Goal: Task Accomplishment & Management: Use online tool/utility

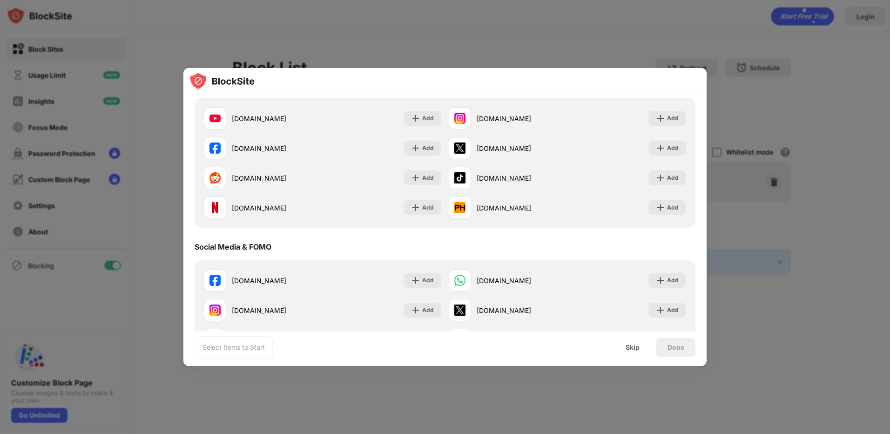
scroll to position [93, 0]
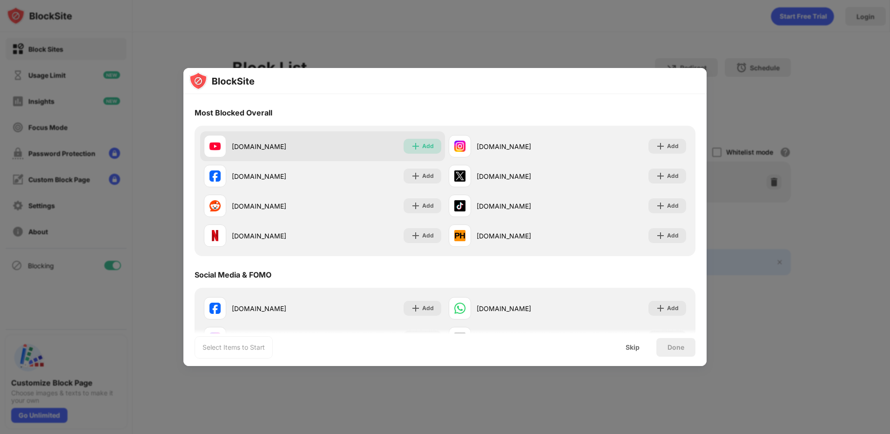
click at [414, 148] on img at bounding box center [415, 146] width 9 height 9
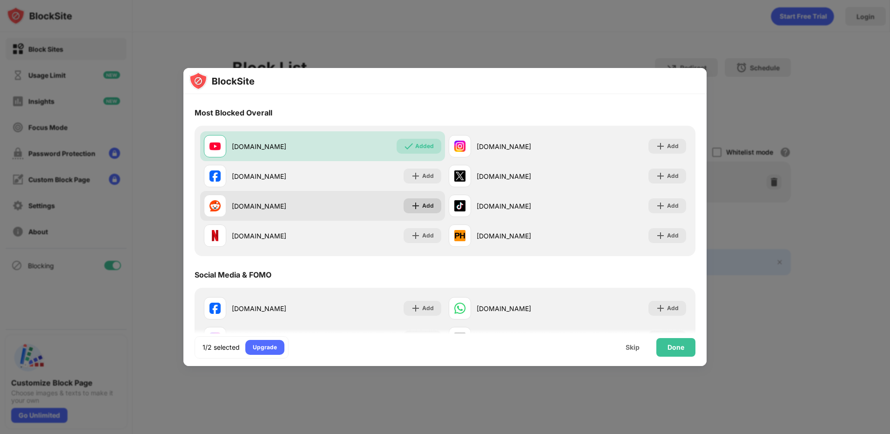
click at [423, 207] on div "Add" at bounding box center [428, 205] width 12 height 9
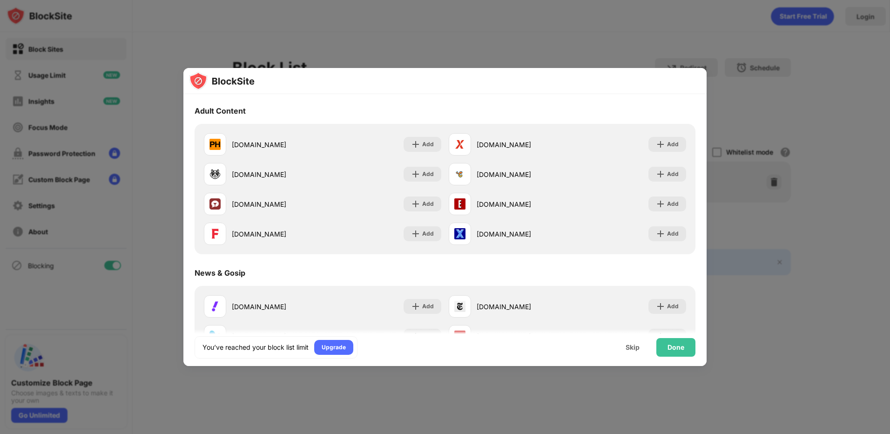
scroll to position [605, 0]
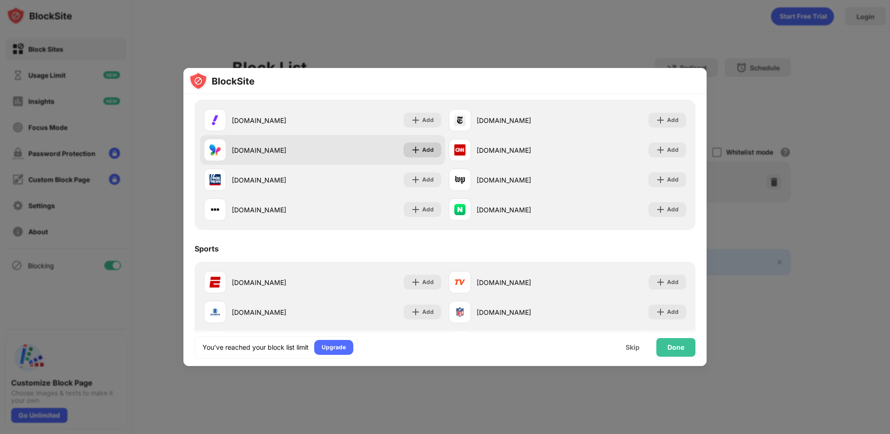
click at [413, 145] on img at bounding box center [415, 149] width 9 height 9
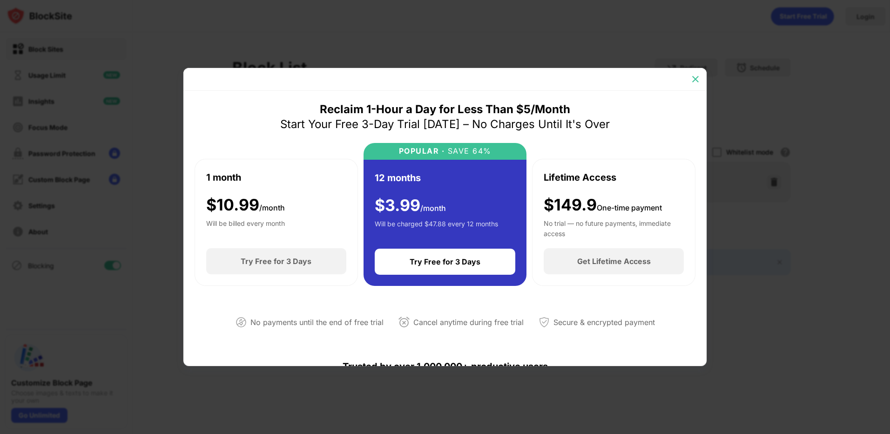
click at [693, 79] on img at bounding box center [695, 78] width 9 height 9
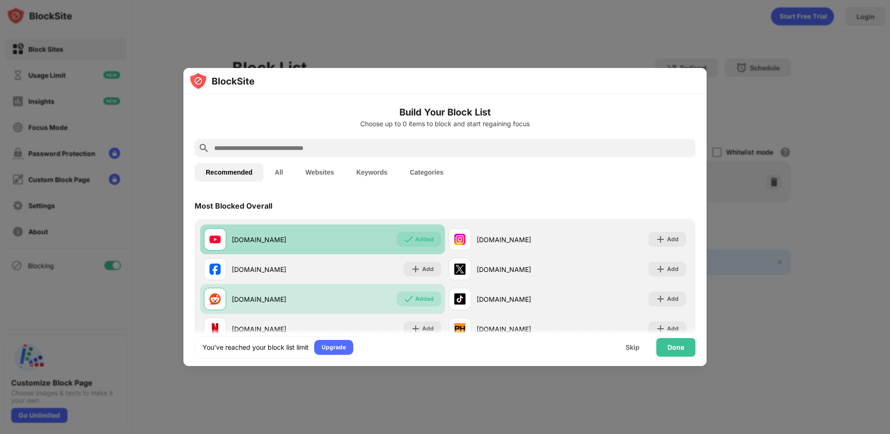
click at [278, 251] on div "[DOMAIN_NAME] Added" at bounding box center [322, 239] width 245 height 30
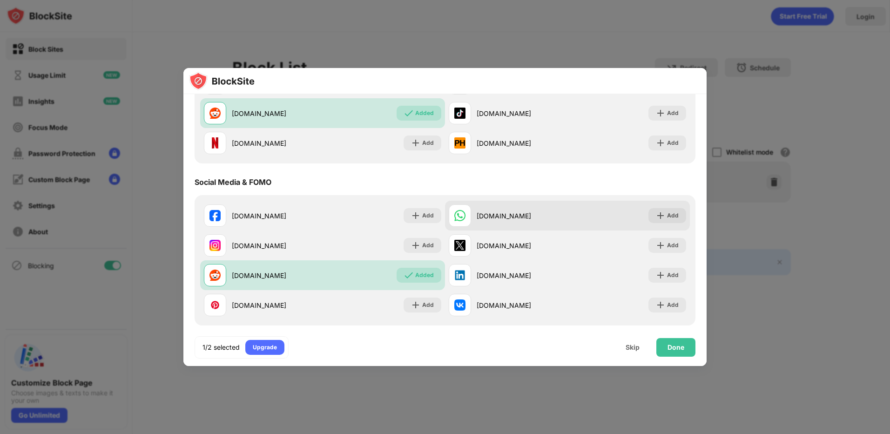
scroll to position [186, 0]
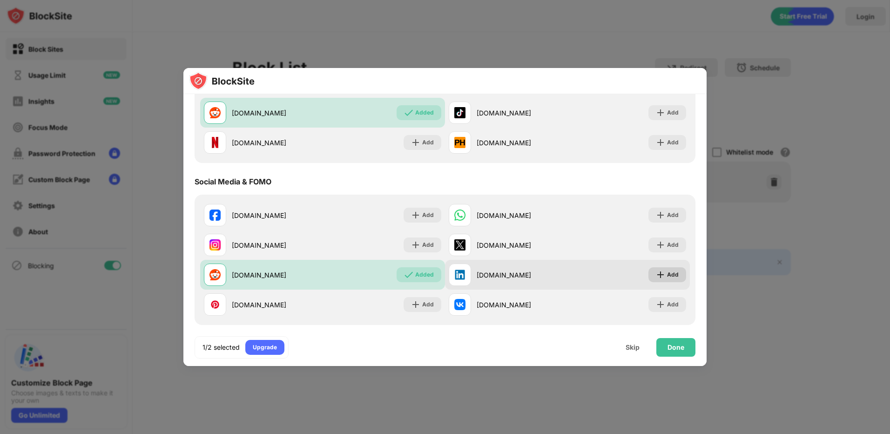
click at [654, 268] on div "Add" at bounding box center [668, 274] width 38 height 15
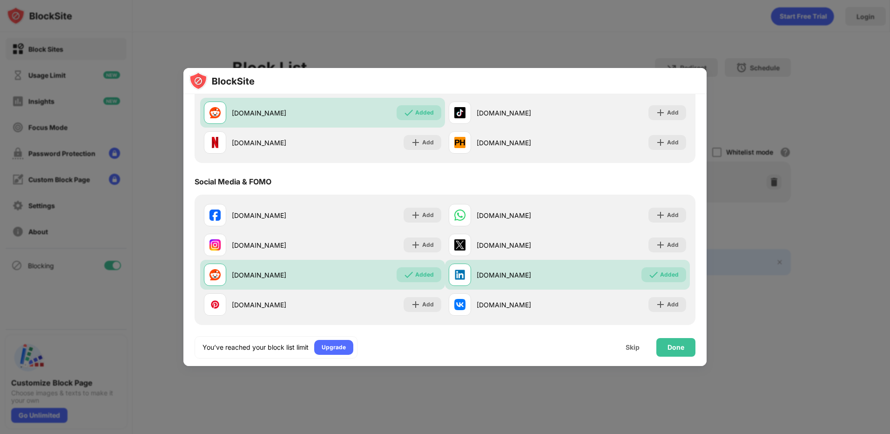
scroll to position [0, 0]
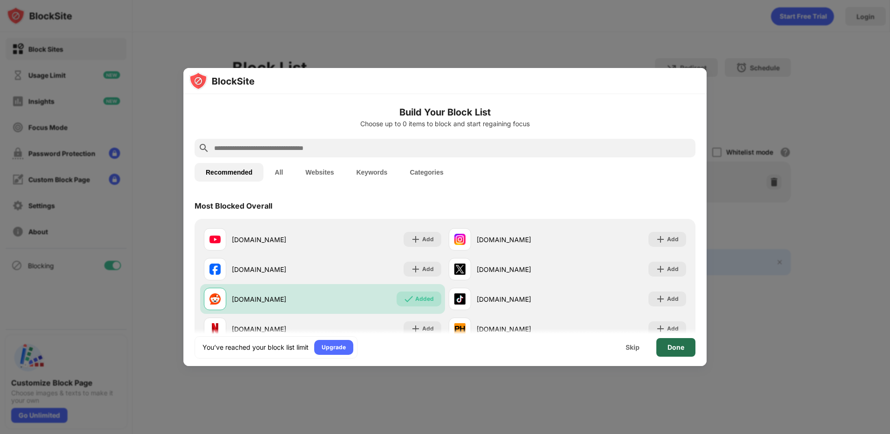
click at [682, 345] on div "Done" at bounding box center [676, 347] width 17 height 7
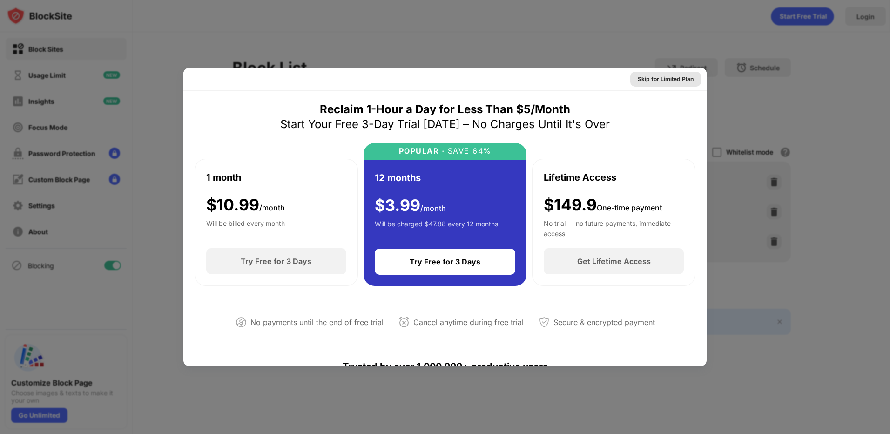
click at [647, 76] on div "Skip for Limited Plan" at bounding box center [666, 78] width 56 height 9
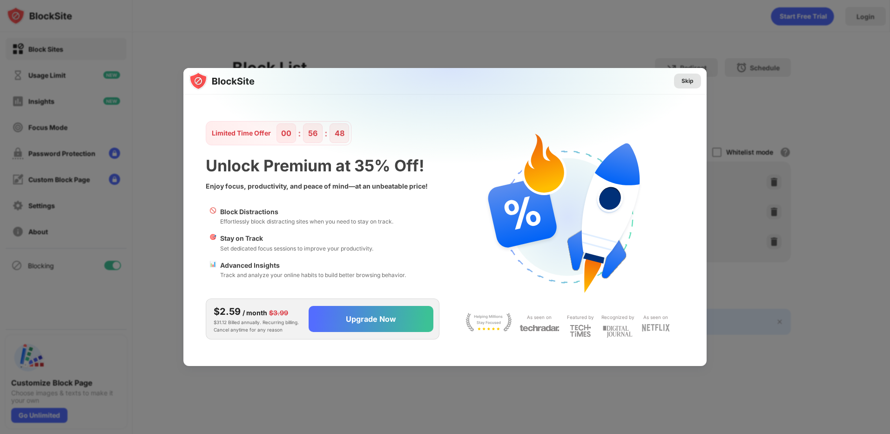
click at [683, 80] on div "Skip" at bounding box center [688, 80] width 12 height 9
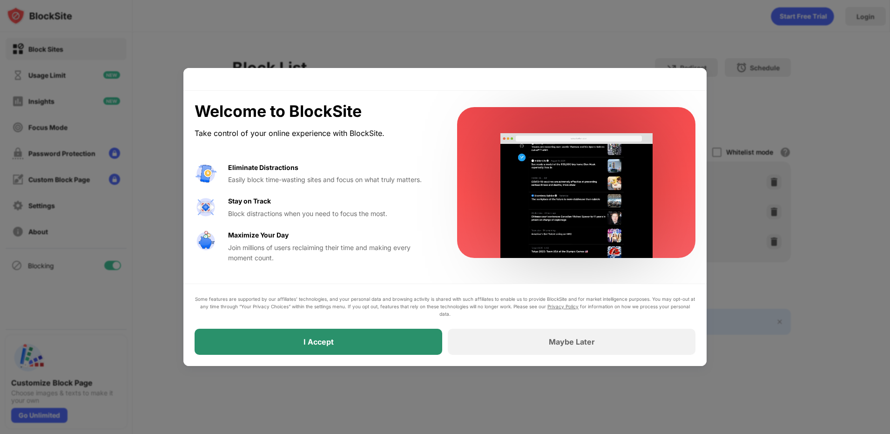
click at [379, 348] on div "I Accept" at bounding box center [319, 342] width 248 height 26
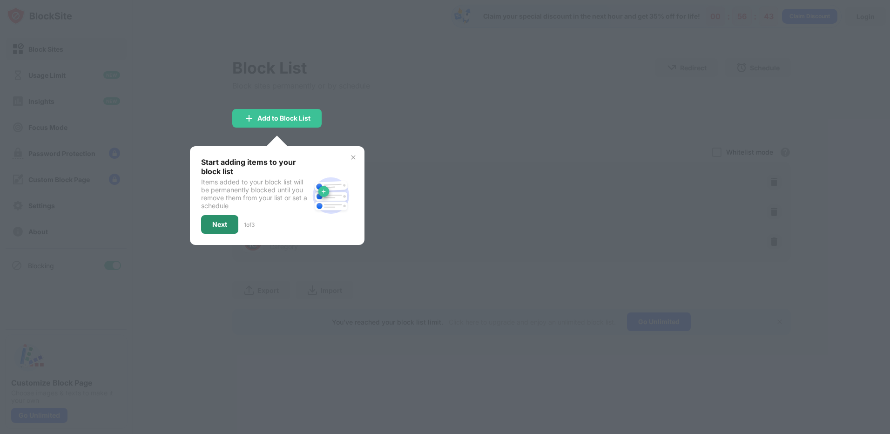
click at [228, 224] on div "Next" at bounding box center [219, 224] width 37 height 19
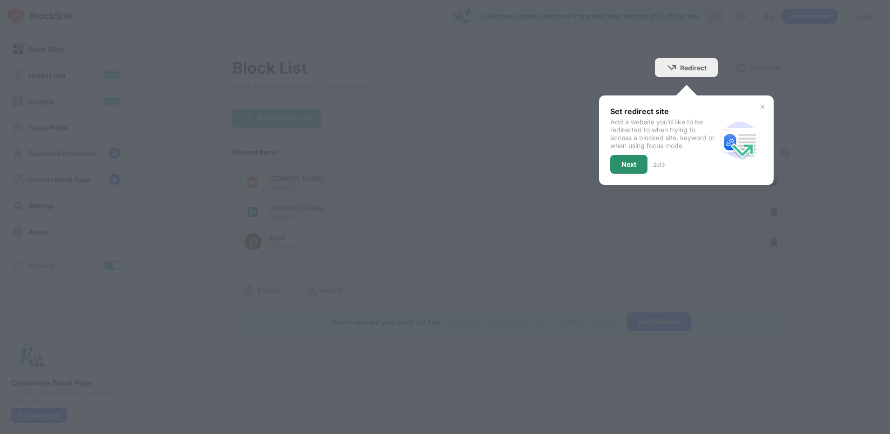
click at [640, 164] on div "Next" at bounding box center [628, 164] width 37 height 19
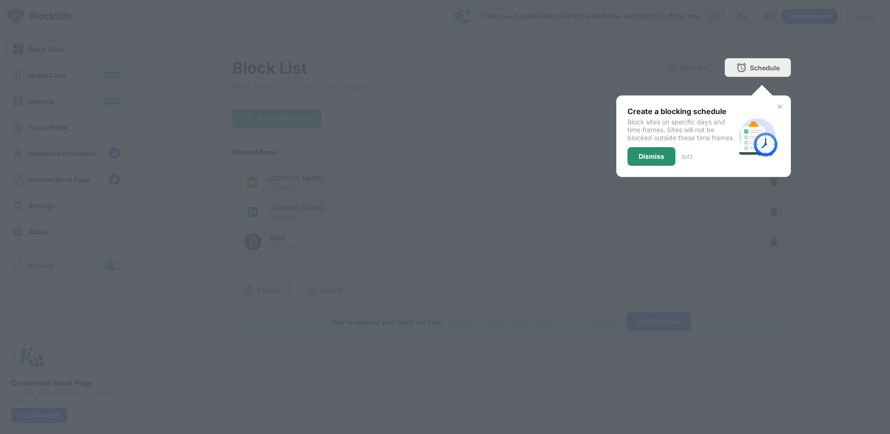
click at [662, 160] on div "Dismiss" at bounding box center [652, 156] width 26 height 7
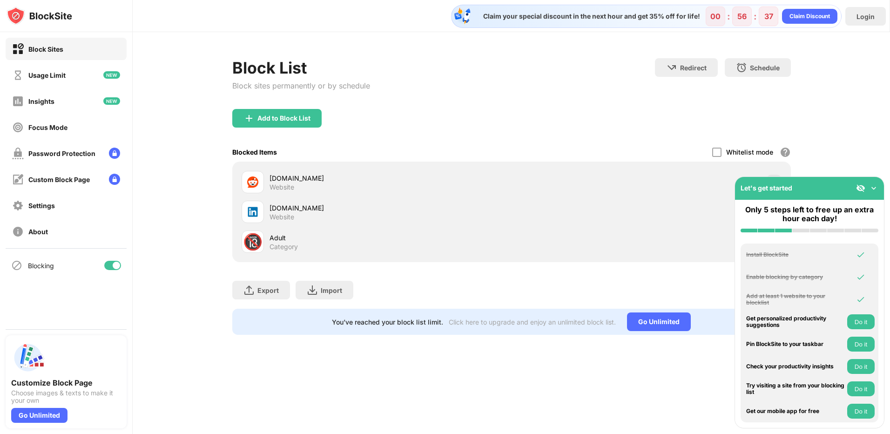
click at [871, 186] on img at bounding box center [873, 187] width 9 height 9
